Goal: Task Accomplishment & Management: Use online tool/utility

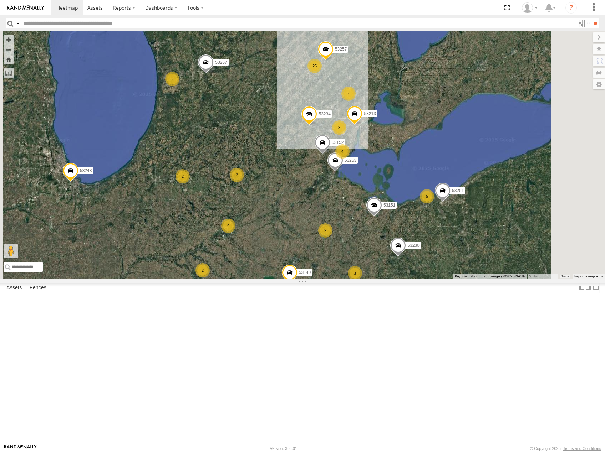
drag, startPoint x: 523, startPoint y: 262, endPoint x: 488, endPoint y: 262, distance: 34.6
click at [488, 262] on div "9 4 53234 2 8 25 2 53230 53149 3 2 5 53251 2 53267 53151 2 2 53213 2 2 53101 53…" at bounding box center [302, 155] width 605 height 248
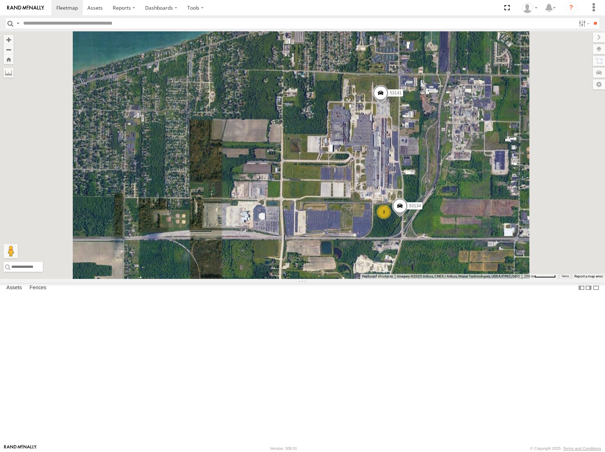
drag, startPoint x: 512, startPoint y: 239, endPoint x: 530, endPoint y: 203, distance: 40.5
click at [530, 203] on div "53234 53230 53149 53251 53267 53151 53213 53101 53238 53289 53257 53152 53253 5…" at bounding box center [302, 155] width 605 height 248
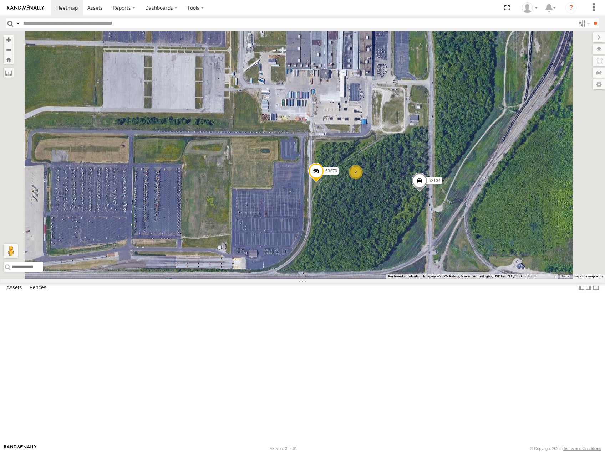
drag, startPoint x: 493, startPoint y: 181, endPoint x: 474, endPoint y: 213, distance: 37.0
click at [474, 213] on div "53234 53230 53149 53251 53267 53151 53213 53101 53238 53289 53257 53152 53253 5…" at bounding box center [302, 155] width 605 height 248
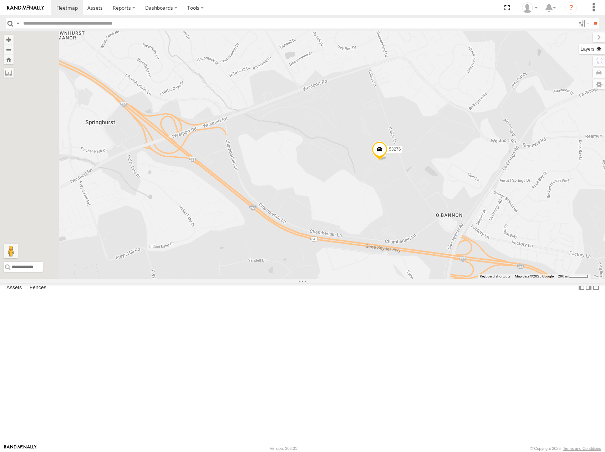
click at [597, 49] on label at bounding box center [592, 49] width 26 height 10
click at [0, 0] on div "Basemaps" at bounding box center [0, 0] width 0 height 0
click at [0, 0] on span "Basemaps" at bounding box center [0, 0] width 0 height 0
click at [0, 0] on span "Satellite" at bounding box center [0, 0] width 0 height 0
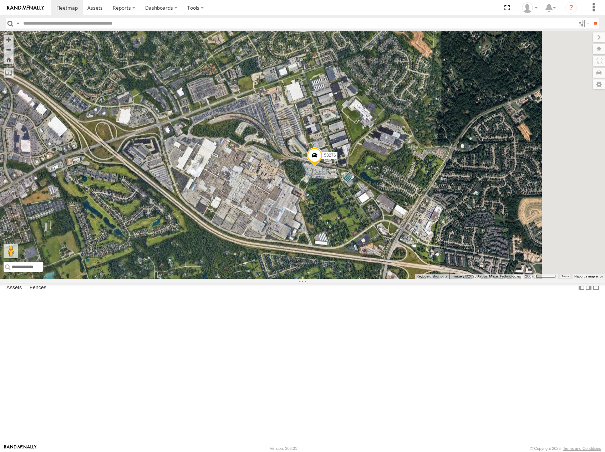
click at [372, 274] on div "53214 53216 53242 53279 53101 53152 53253 53249 53218 53234 53271 53247 53275 5…" at bounding box center [302, 155] width 605 height 248
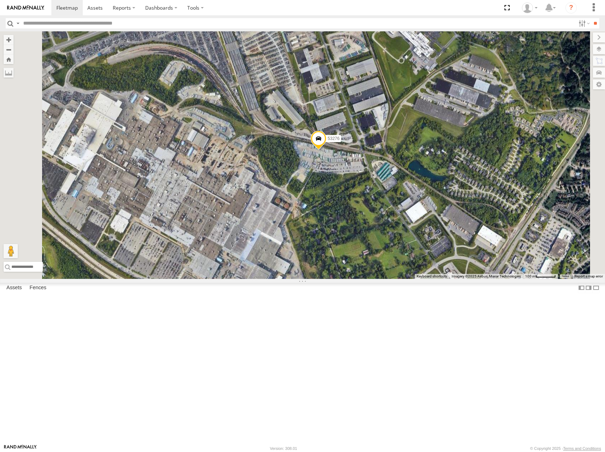
drag, startPoint x: 397, startPoint y: 286, endPoint x: 372, endPoint y: 298, distance: 27.9
click at [372, 279] on div "53214 53216 53242 53279 53101 53152 53253 53249 53218 53234 53271 53247 53275 5…" at bounding box center [302, 155] width 605 height 248
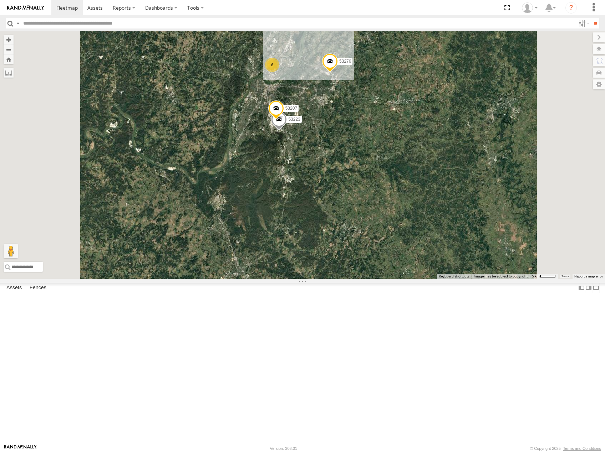
click at [0, 0] on span "Roadmap" at bounding box center [0, 0] width 0 height 0
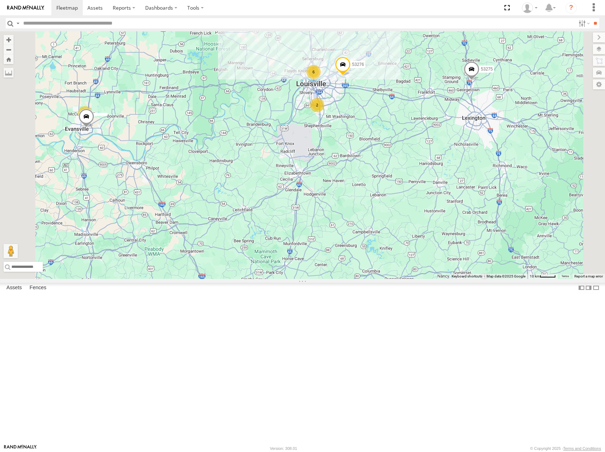
drag, startPoint x: 456, startPoint y: 209, endPoint x: 363, endPoint y: 177, distance: 98.8
click at [363, 178] on div "53276 3 53216 2 6 53247 53275" at bounding box center [302, 155] width 605 height 248
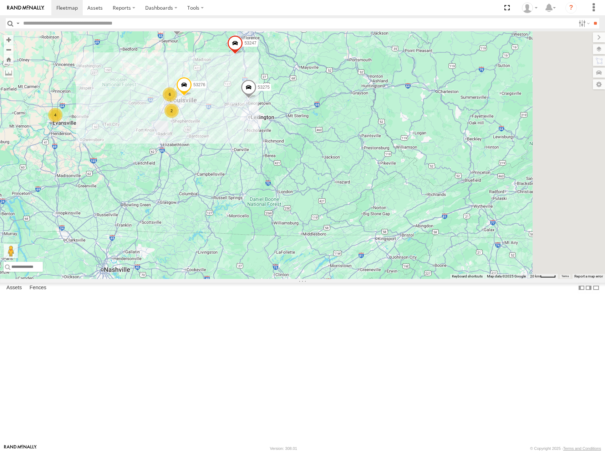
drag, startPoint x: 425, startPoint y: 125, endPoint x: 362, endPoint y: 172, distance: 78.3
click at [362, 172] on div "53216 53247 53275 53210 53249 53230 53151 53101 53289 53218 53140 53288 4 3 2 5…" at bounding box center [302, 155] width 605 height 248
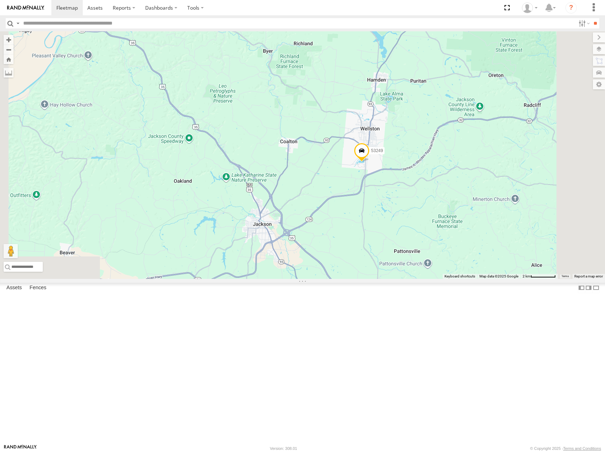
drag, startPoint x: 424, startPoint y: 304, endPoint x: 443, endPoint y: 293, distance: 21.5
click at [446, 279] on div "53216 53230 53247 53275 53151 53210 53101 53289 53152 53249 53218 53276 53140" at bounding box center [302, 155] width 605 height 248
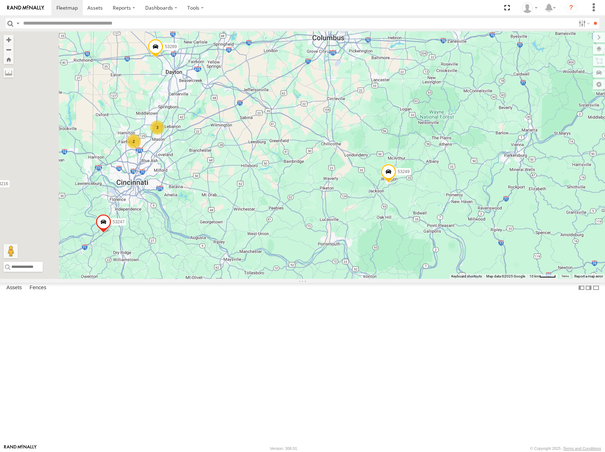
drag, startPoint x: 345, startPoint y: 225, endPoint x: 356, endPoint y: 223, distance: 11.7
click at [356, 223] on div "53216 53230 53247 53275 53151 53210 53101 53289 53152 53249 53218 53276 53140 3…" at bounding box center [302, 155] width 605 height 248
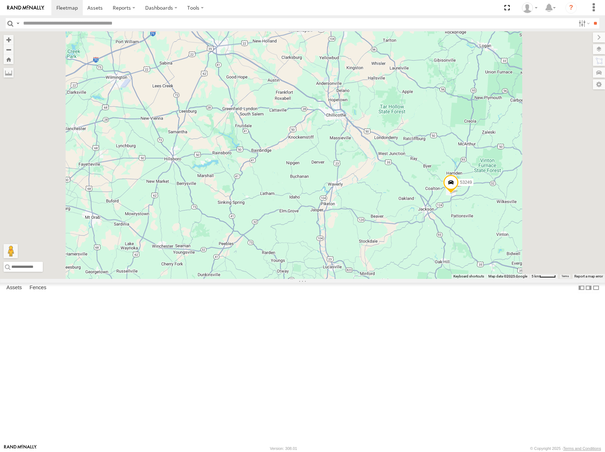
drag, startPoint x: 457, startPoint y: 268, endPoint x: 401, endPoint y: 250, distance: 59.4
click at [405, 251] on div "53216 53230 53247 53275 53151 53210 53101 53289 53152 53249 53218 53276 53140" at bounding box center [302, 155] width 605 height 248
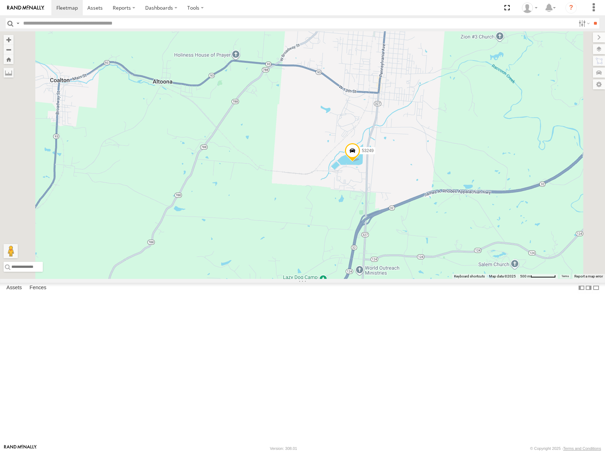
click at [0, 0] on span "Satellite" at bounding box center [0, 0] width 0 height 0
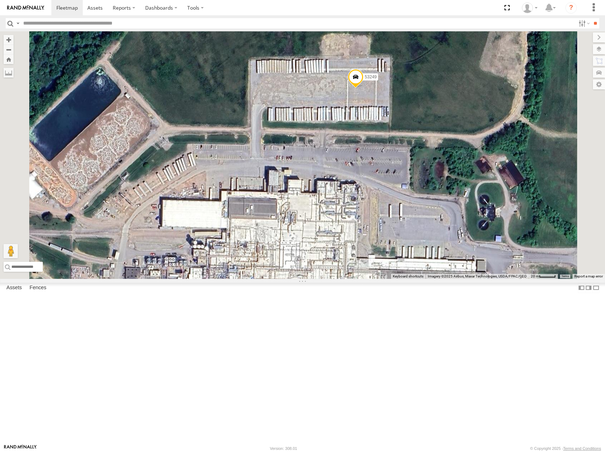
click at [363, 88] on span at bounding box center [356, 78] width 16 height 19
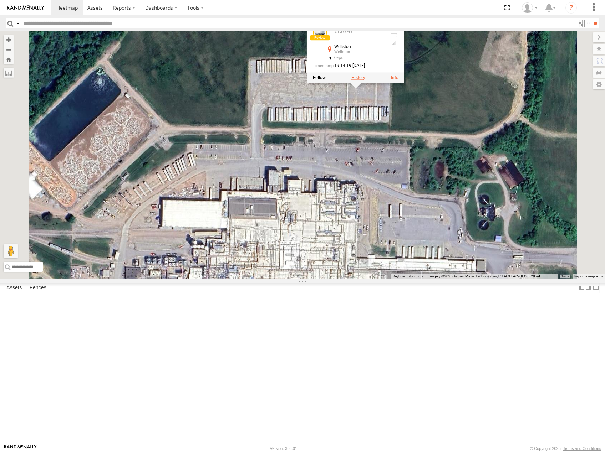
click at [365, 80] on label at bounding box center [358, 77] width 14 height 5
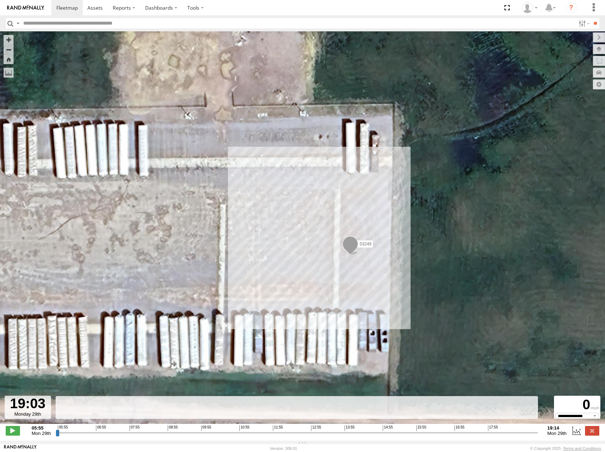
drag, startPoint x: 59, startPoint y: 438, endPoint x: 529, endPoint y: 437, distance: 470.0
type input "**********"
click at [529, 436] on input "range" at bounding box center [297, 433] width 482 height 7
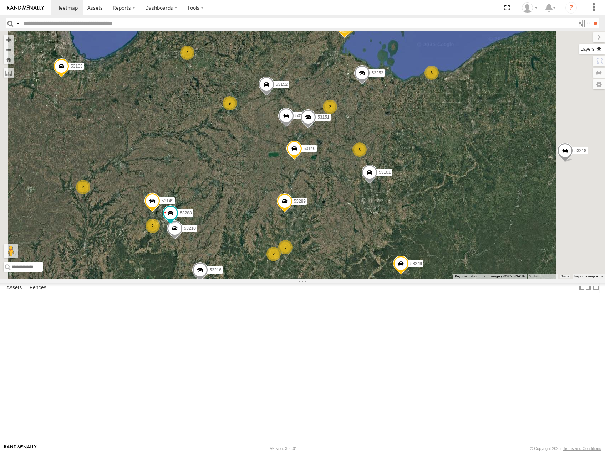
click at [601, 49] on label at bounding box center [592, 49] width 26 height 10
click at [0, 0] on span "Basemaps" at bounding box center [0, 0] width 0 height 0
click at [0, 0] on span "Roadmap" at bounding box center [0, 0] width 0 height 0
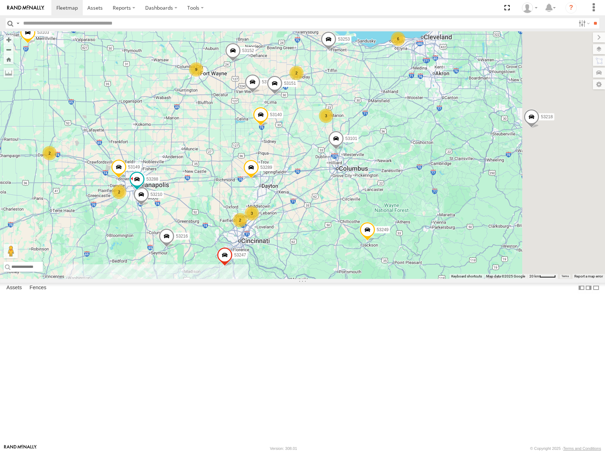
drag, startPoint x: 439, startPoint y: 324, endPoint x: 429, endPoint y: 312, distance: 15.9
click at [429, 279] on div "53214 53216 53242 53279 53247 53275 53256 53266 53249 53218 53271 53230 53151 5…" at bounding box center [302, 155] width 605 height 248
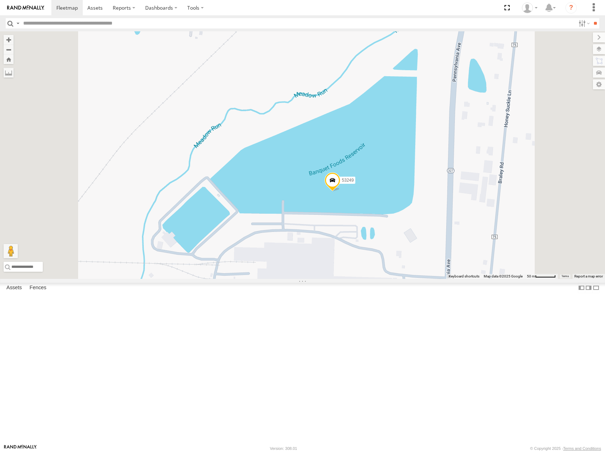
click at [340, 192] on span at bounding box center [332, 182] width 16 height 19
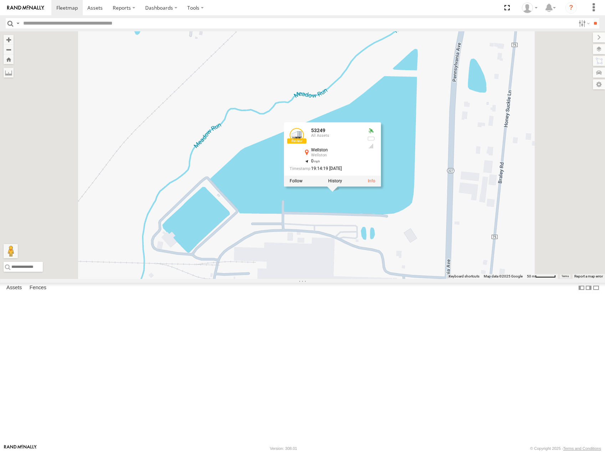
click at [381, 186] on div at bounding box center [332, 181] width 97 height 11
click at [342, 184] on label at bounding box center [335, 181] width 14 height 5
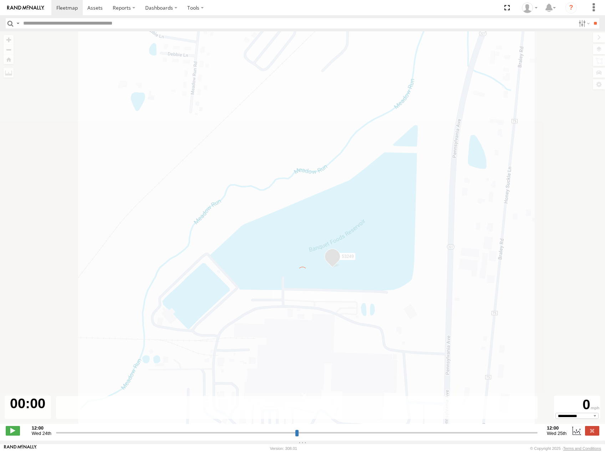
type input "**********"
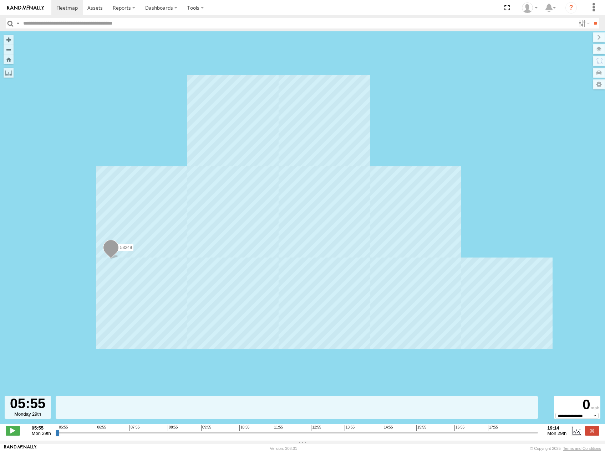
click at [0, 0] on span "Satellite" at bounding box center [0, 0] width 0 height 0
